Goal: Information Seeking & Learning: Learn about a topic

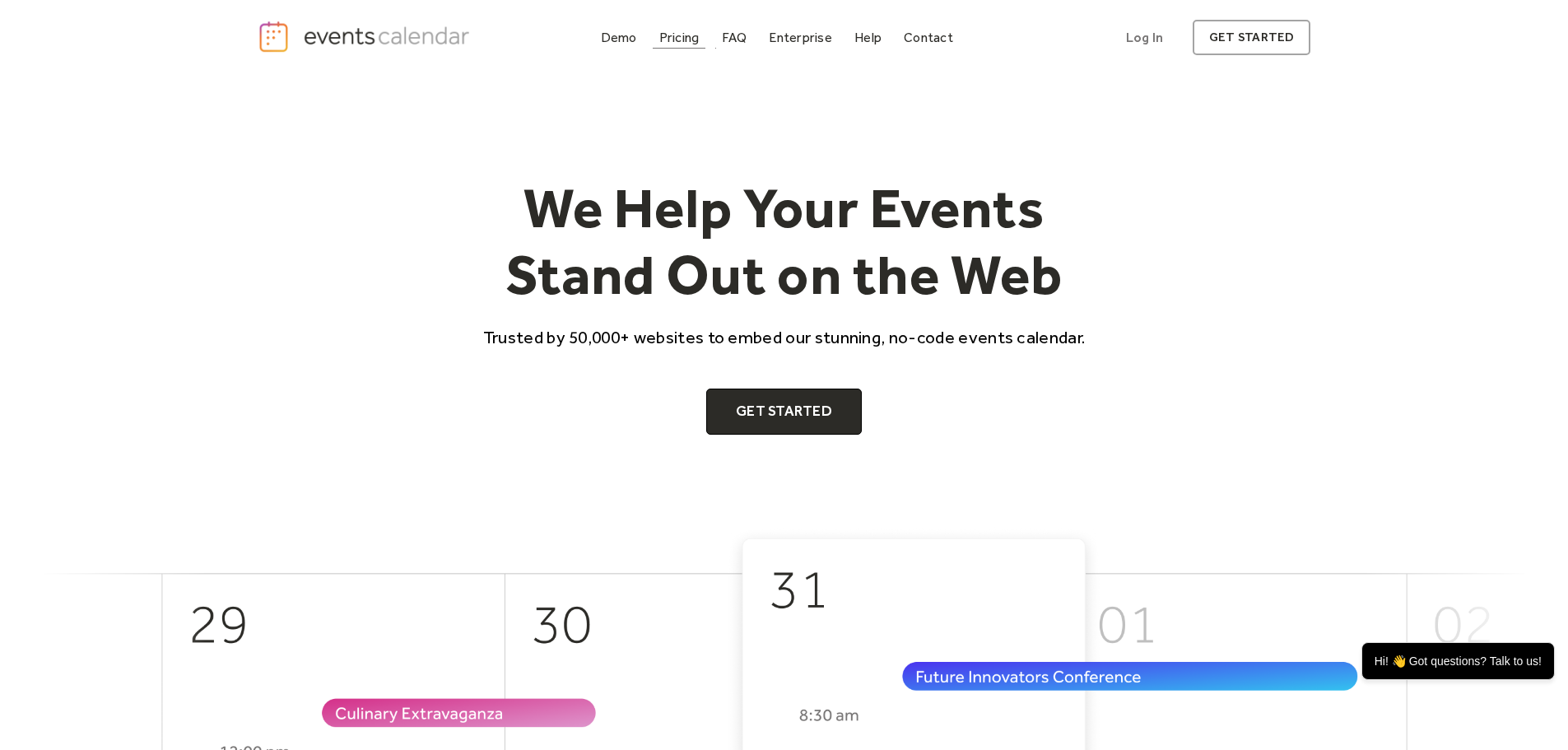
click at [689, 47] on link "Pricing" at bounding box center [679, 38] width 53 height 22
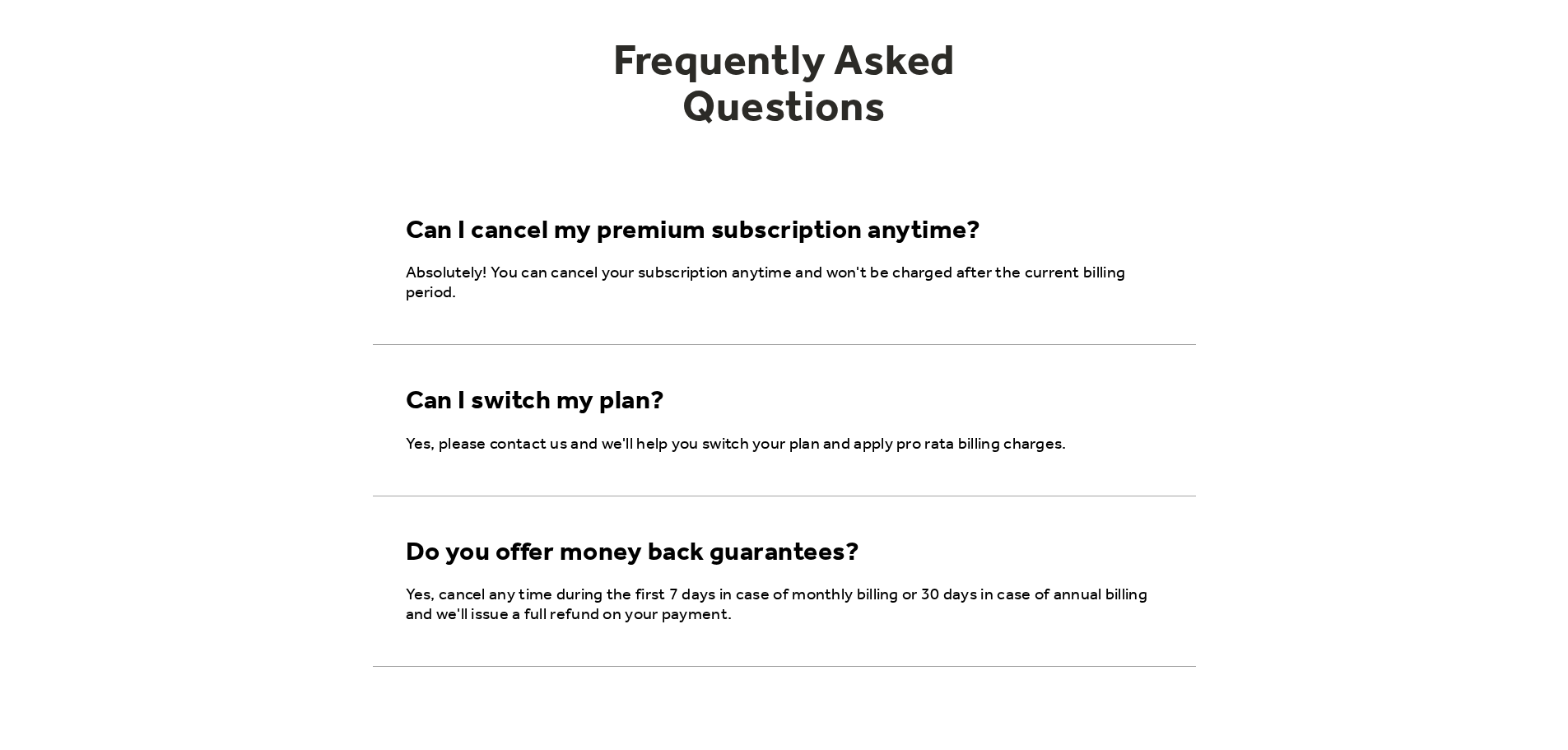
scroll to position [2501, 0]
